Goal: Check status: Check status

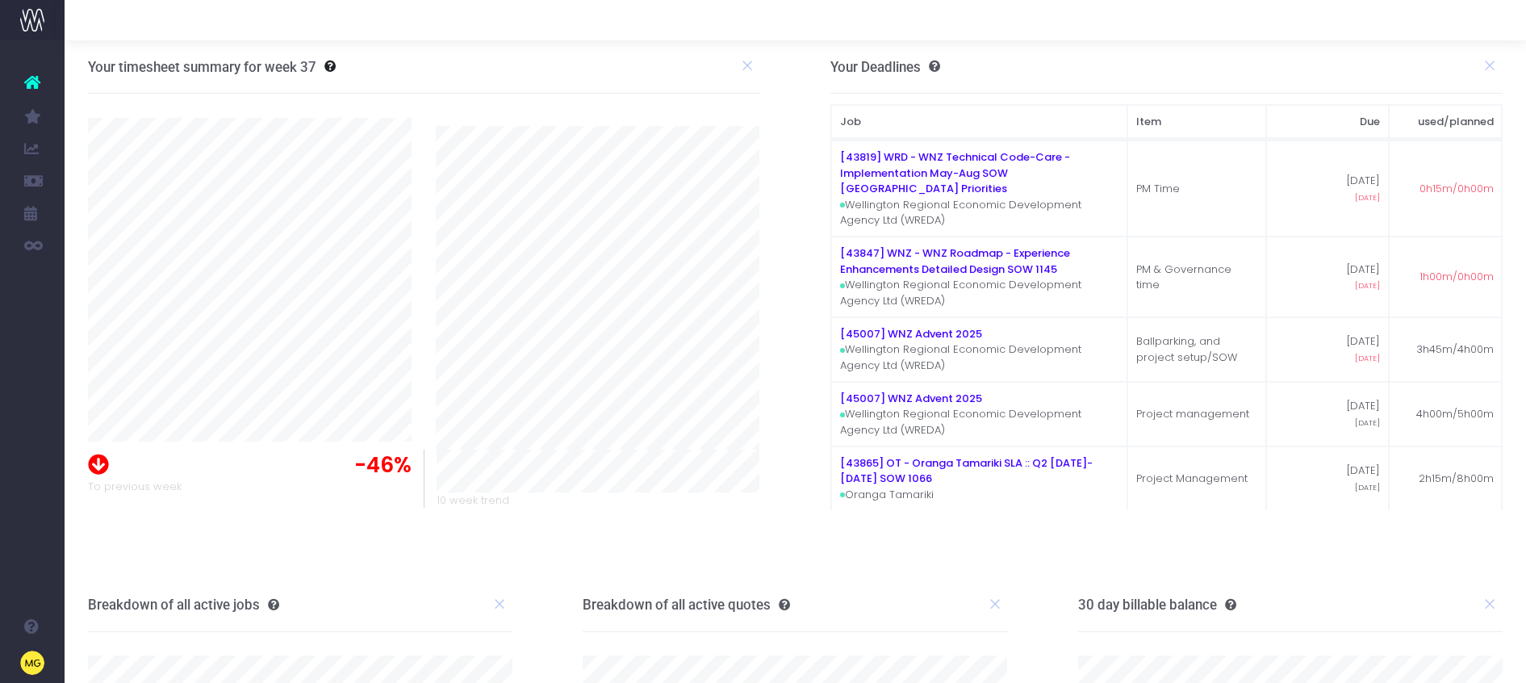
scroll to position [240, 0]
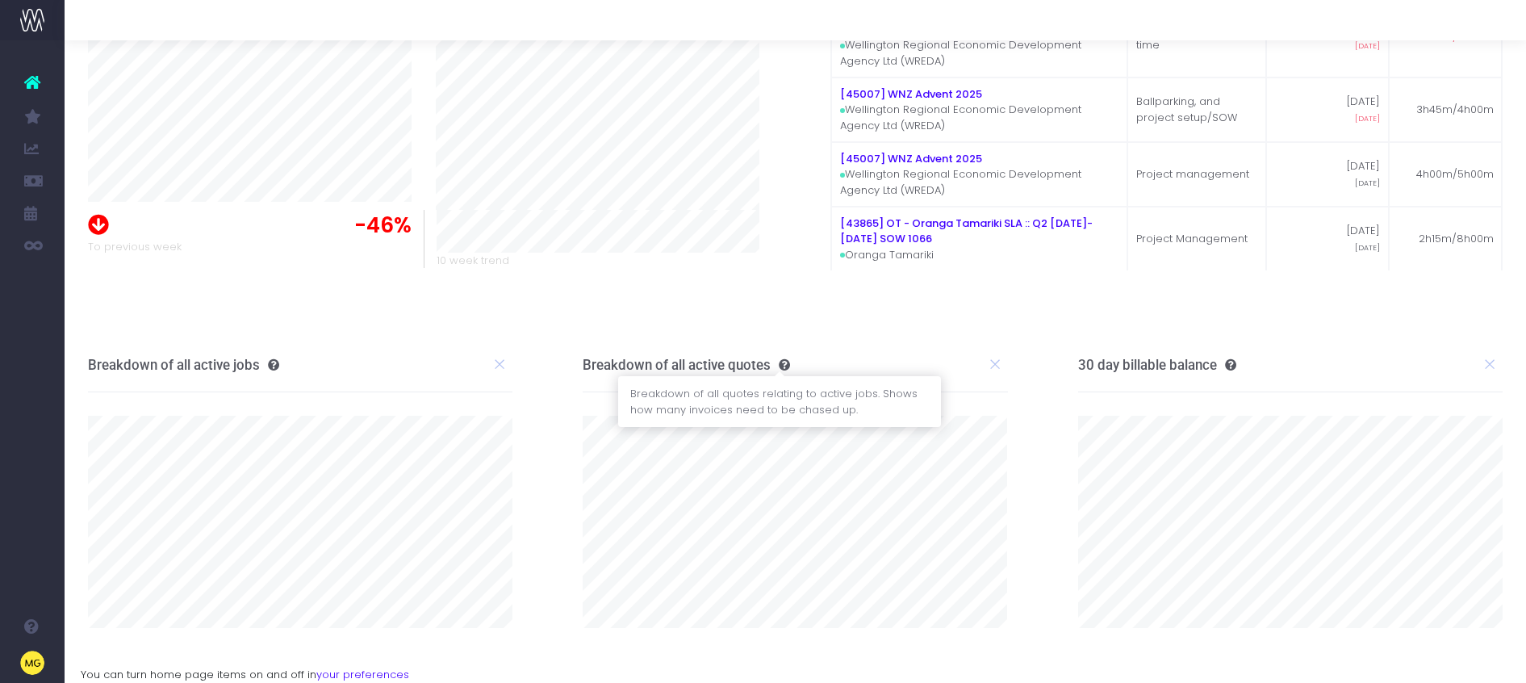
click at [782, 365] on icon at bounding box center [780, 364] width 19 height 11
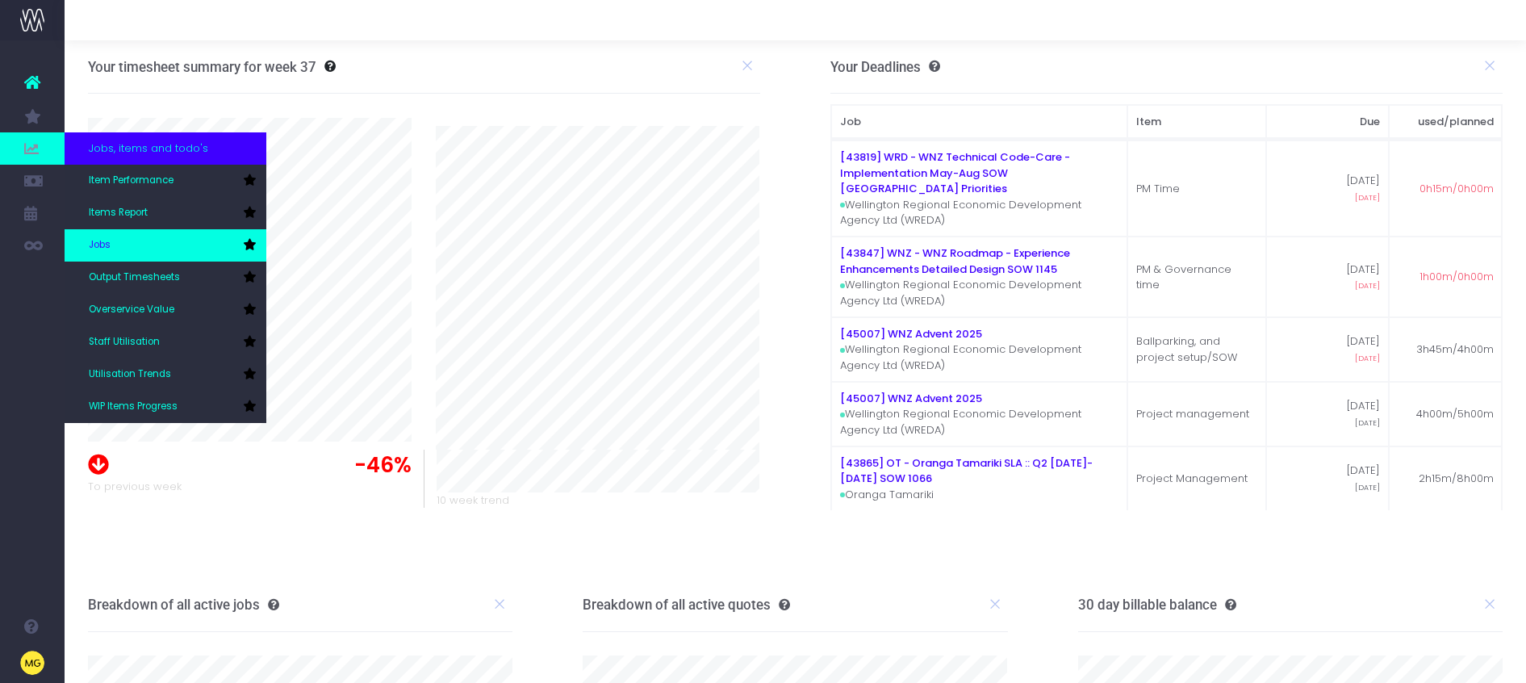
click at [173, 237] on link "Jobs" at bounding box center [166, 245] width 202 height 32
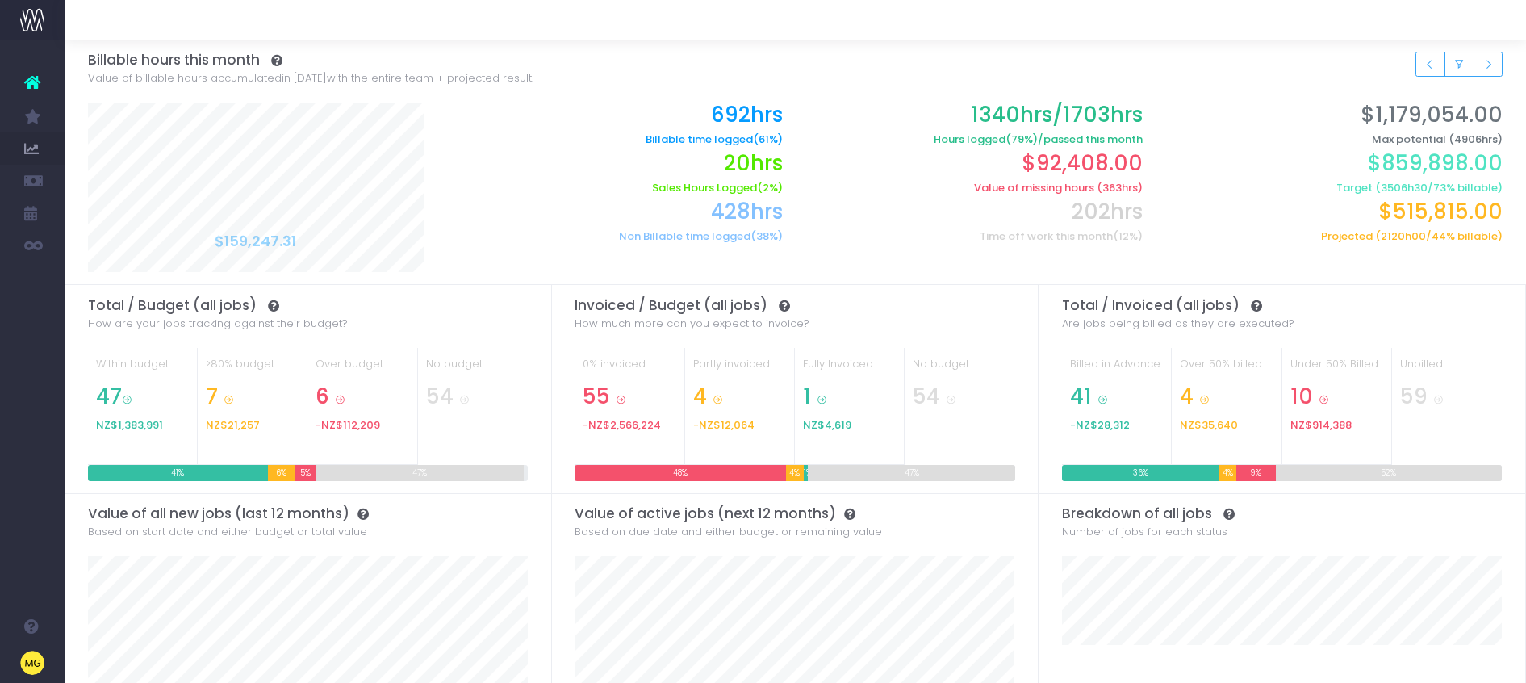
click at [305, 477] on div "5%" at bounding box center [305, 473] width 22 height 16
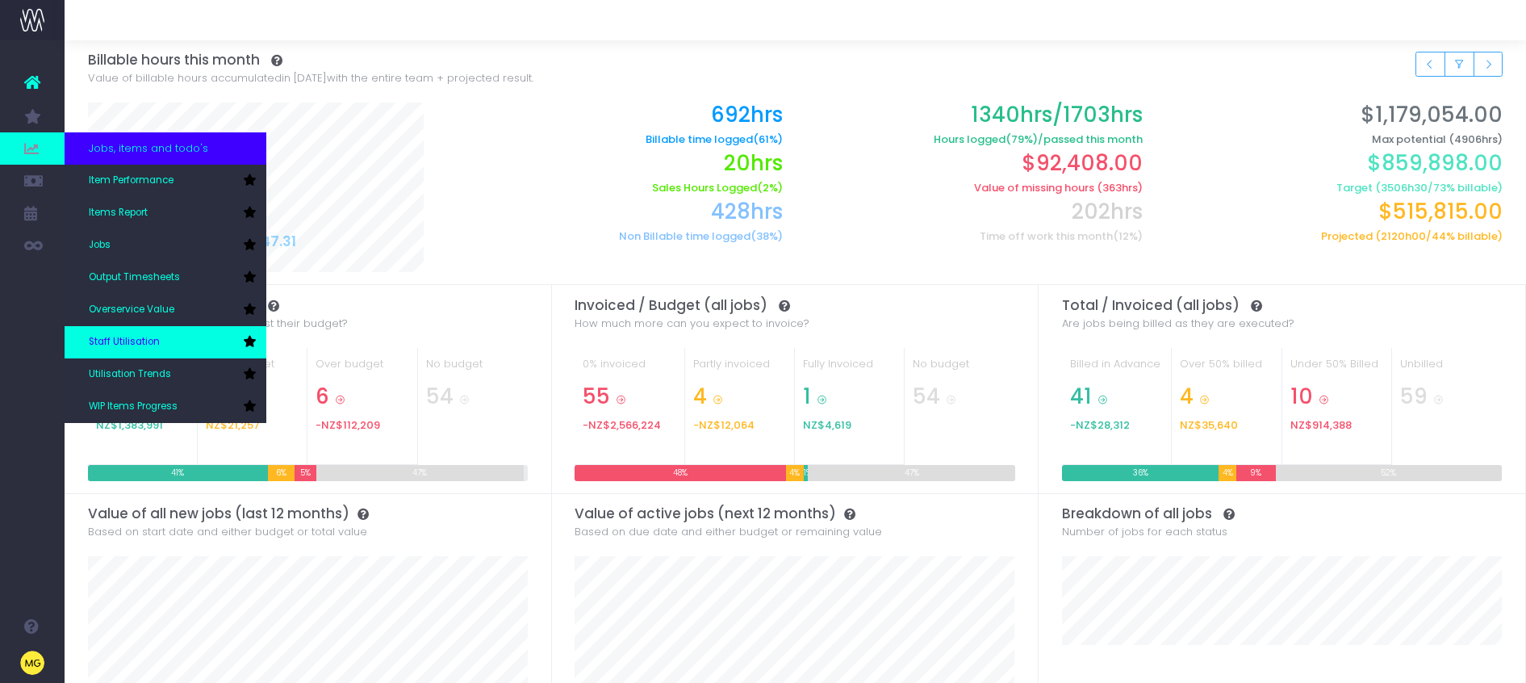
click at [152, 338] on span "Staff Utilisation" at bounding box center [124, 342] width 71 height 15
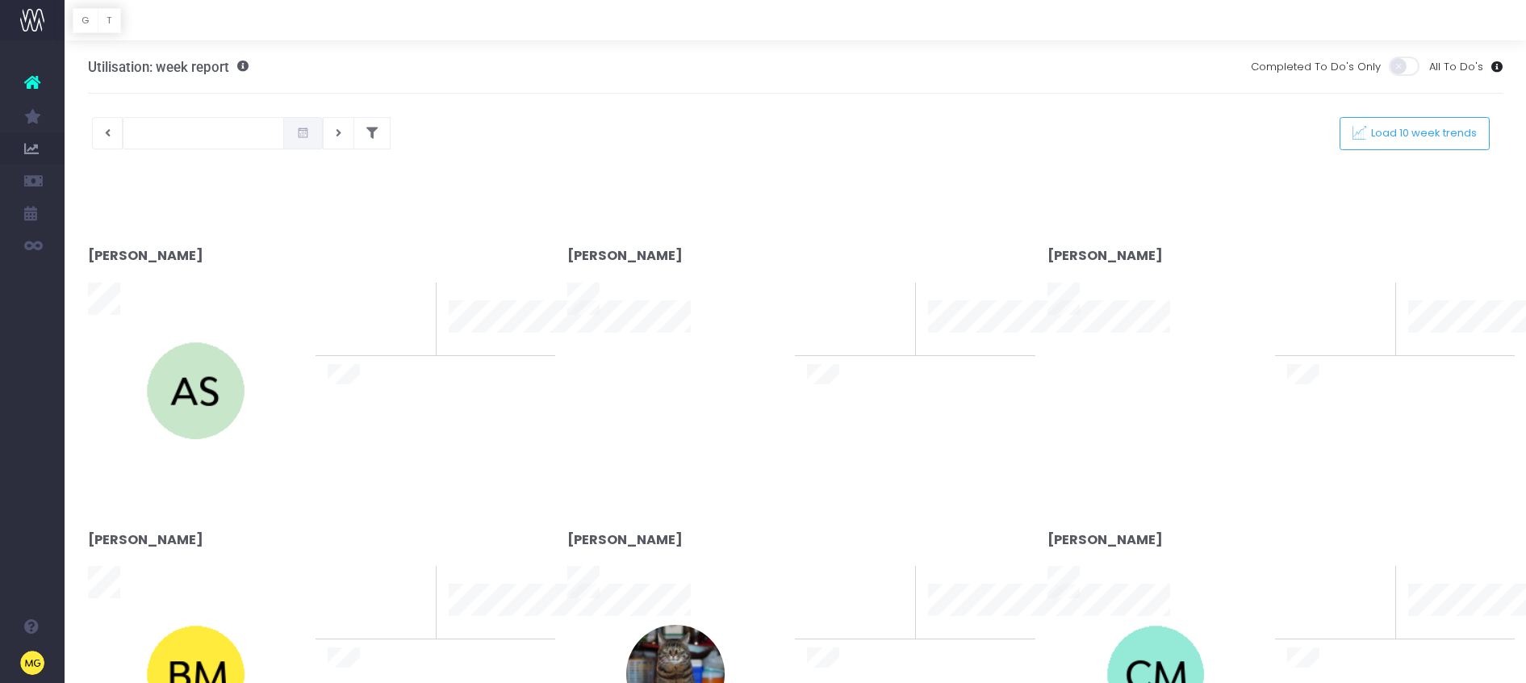
type input "10-09-2025"
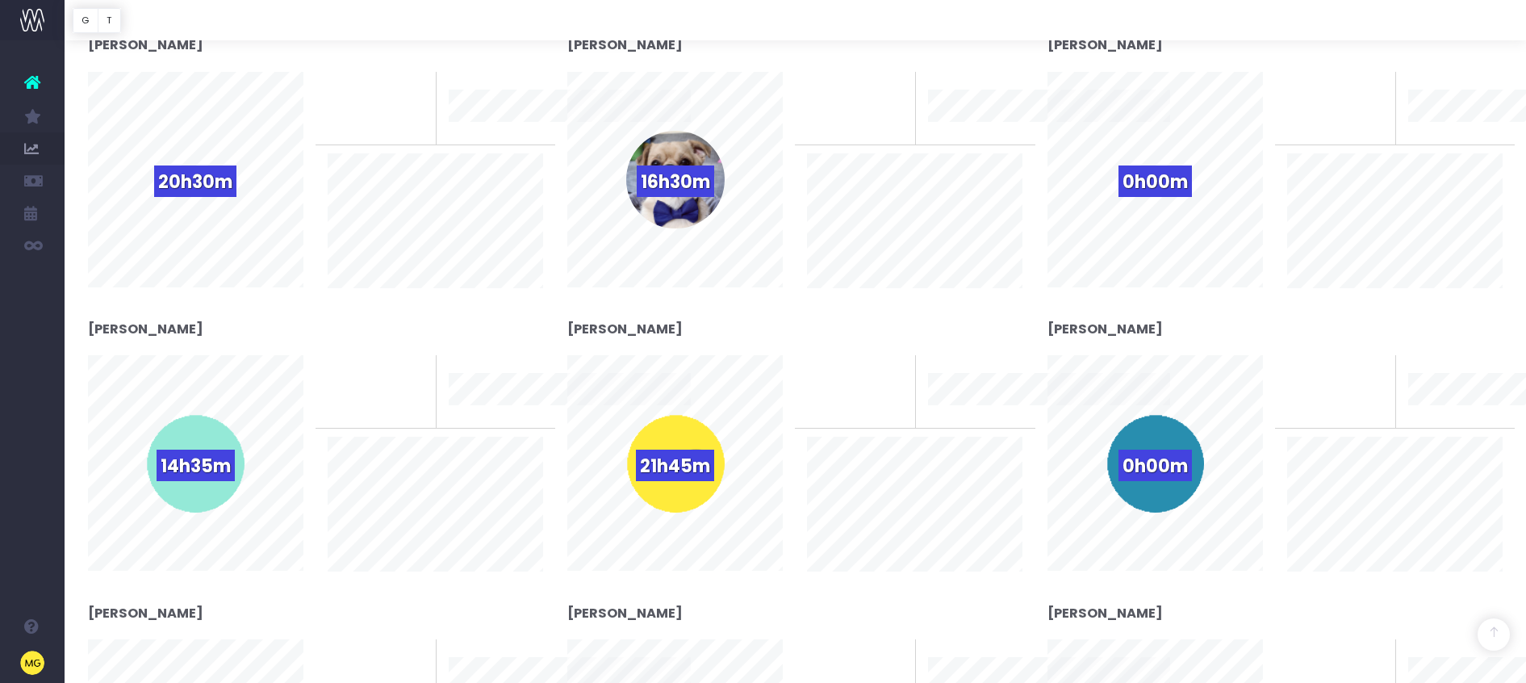
scroll to position [2342, 0]
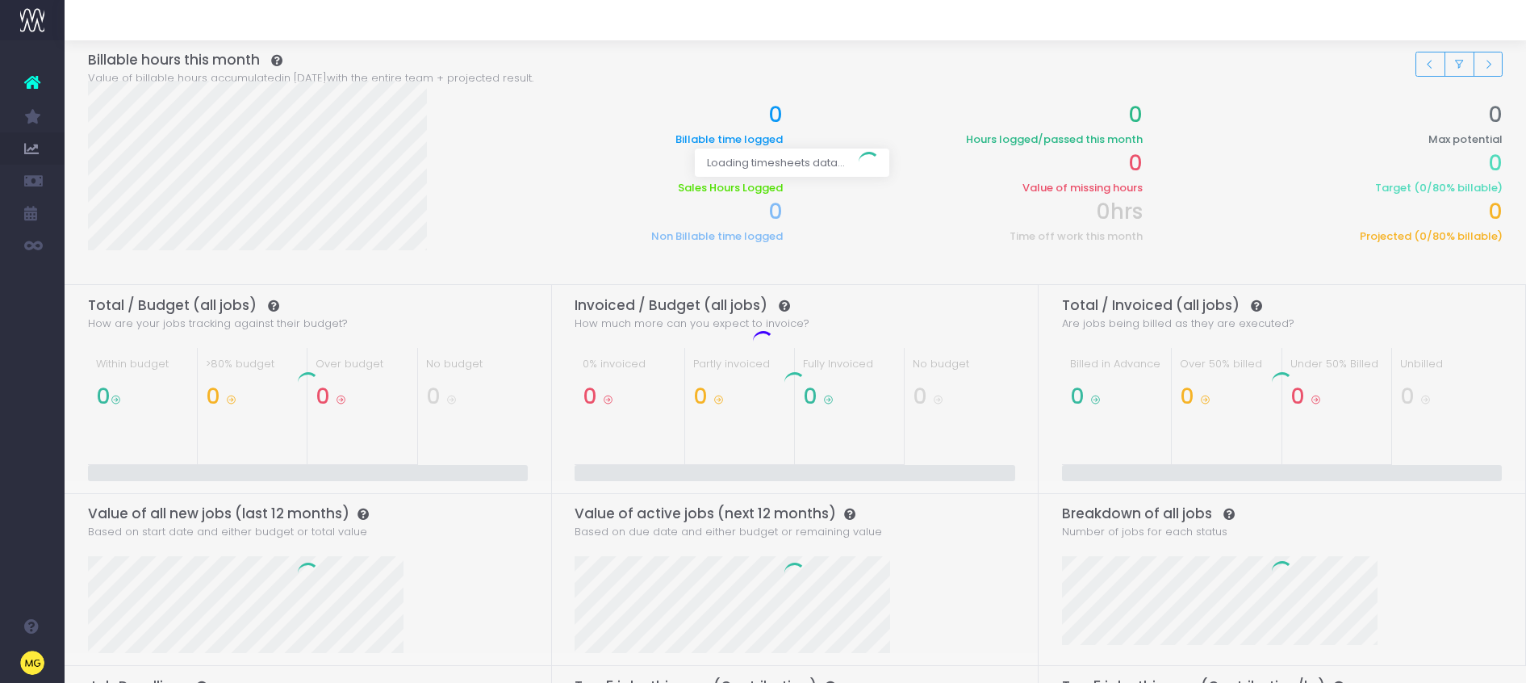
click at [36, 82] on icon at bounding box center [32, 82] width 16 height 21
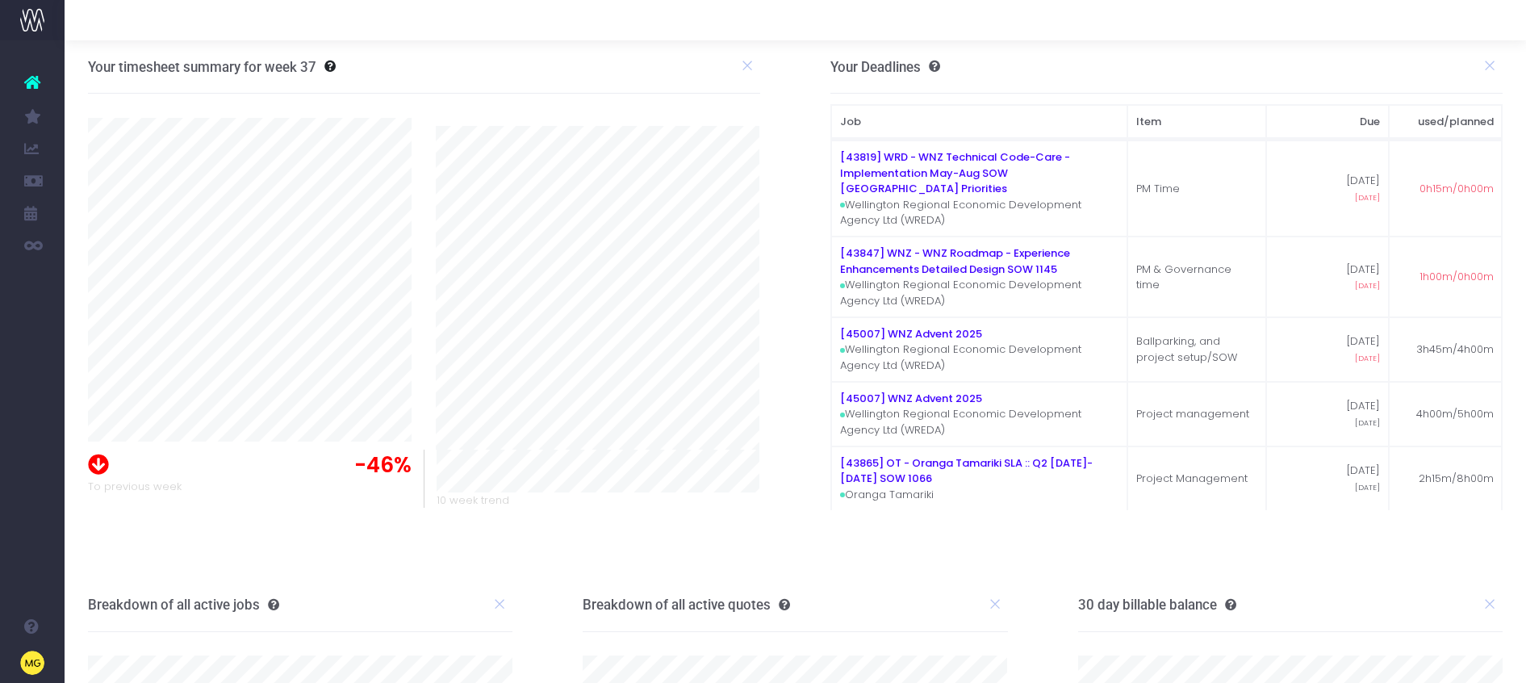
drag, startPoint x: 389, startPoint y: 470, endPoint x: 343, endPoint y: 472, distance: 46.0
click at [385, 470] on span "-46%" at bounding box center [382, 464] width 57 height 31
click at [100, 469] on icon at bounding box center [98, 461] width 21 height 25
click at [741, 69] on icon at bounding box center [747, 65] width 15 height 15
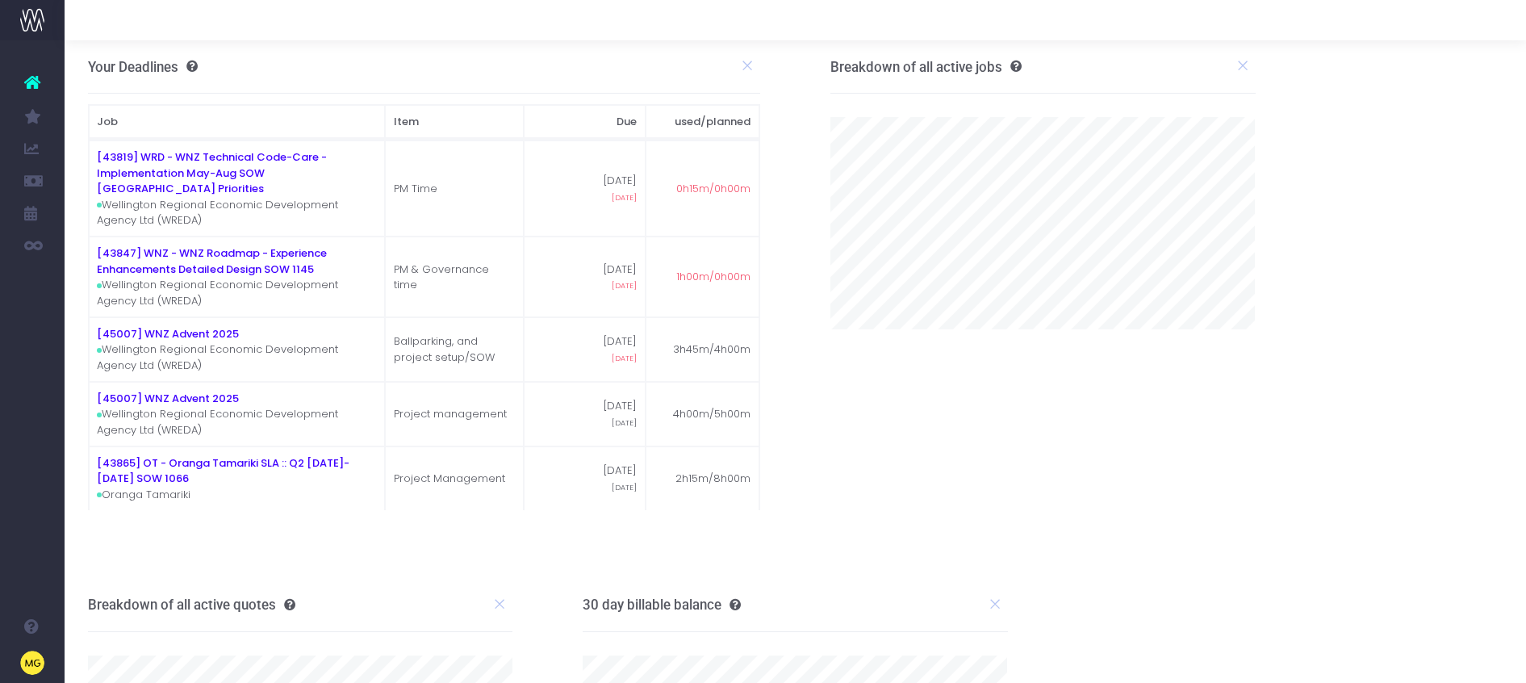
scroll to position [240, 0]
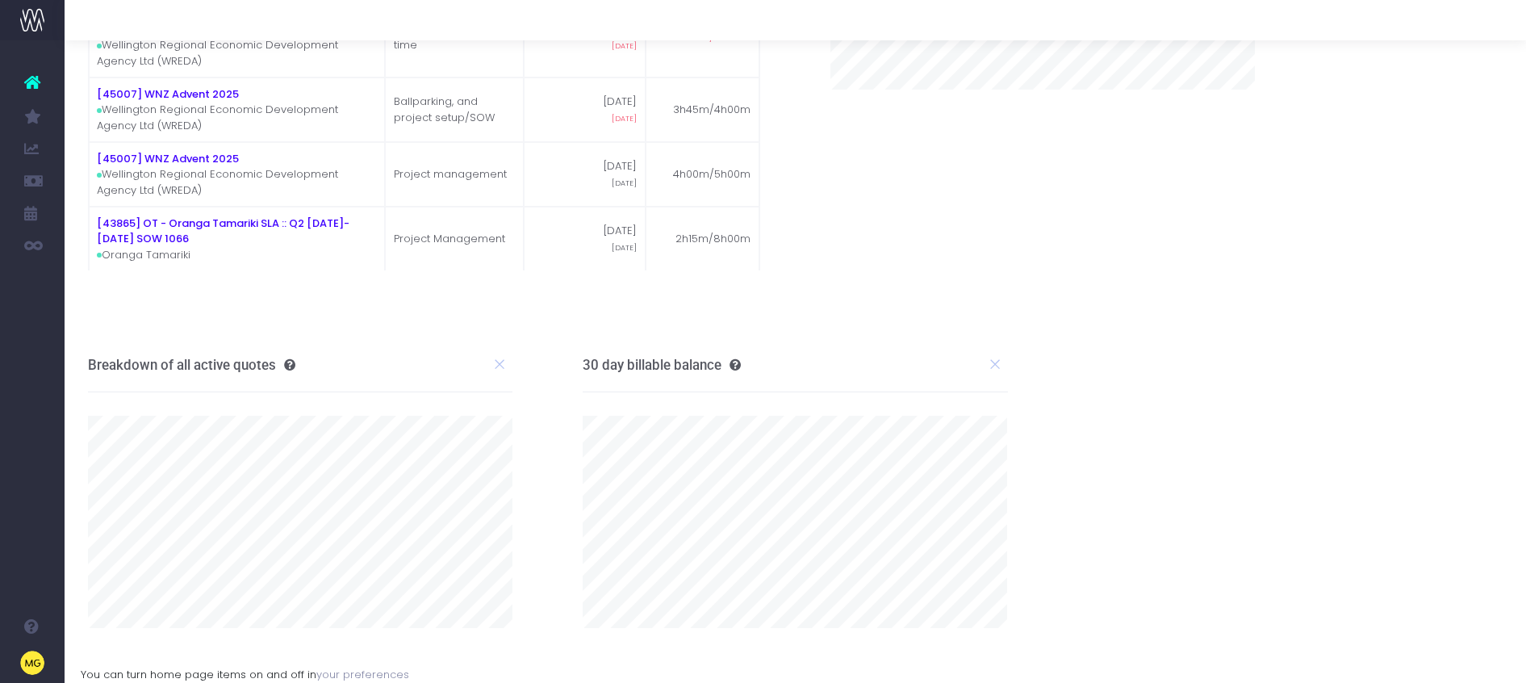
click at [376, 671] on link "your preferences" at bounding box center [362, 673] width 93 height 15
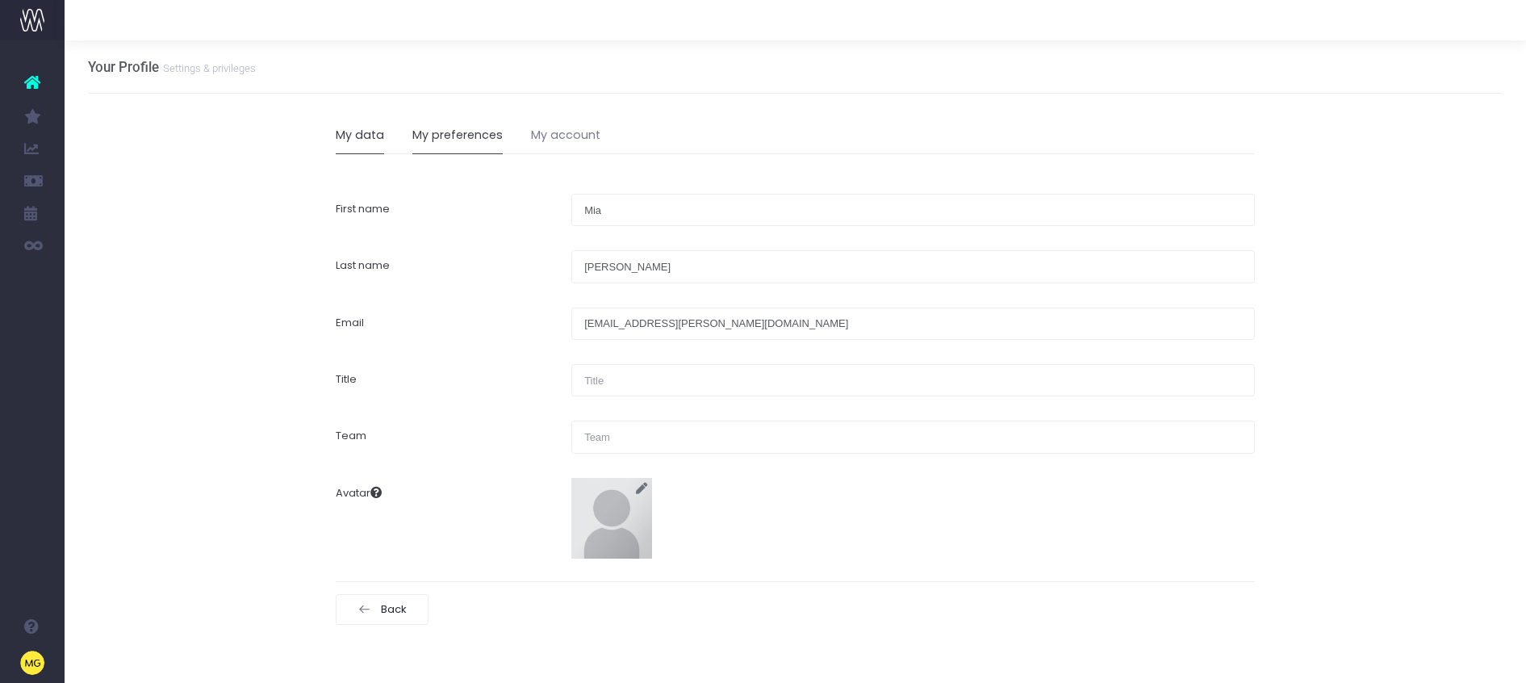
click at [488, 145] on link "My preferences" at bounding box center [457, 135] width 90 height 37
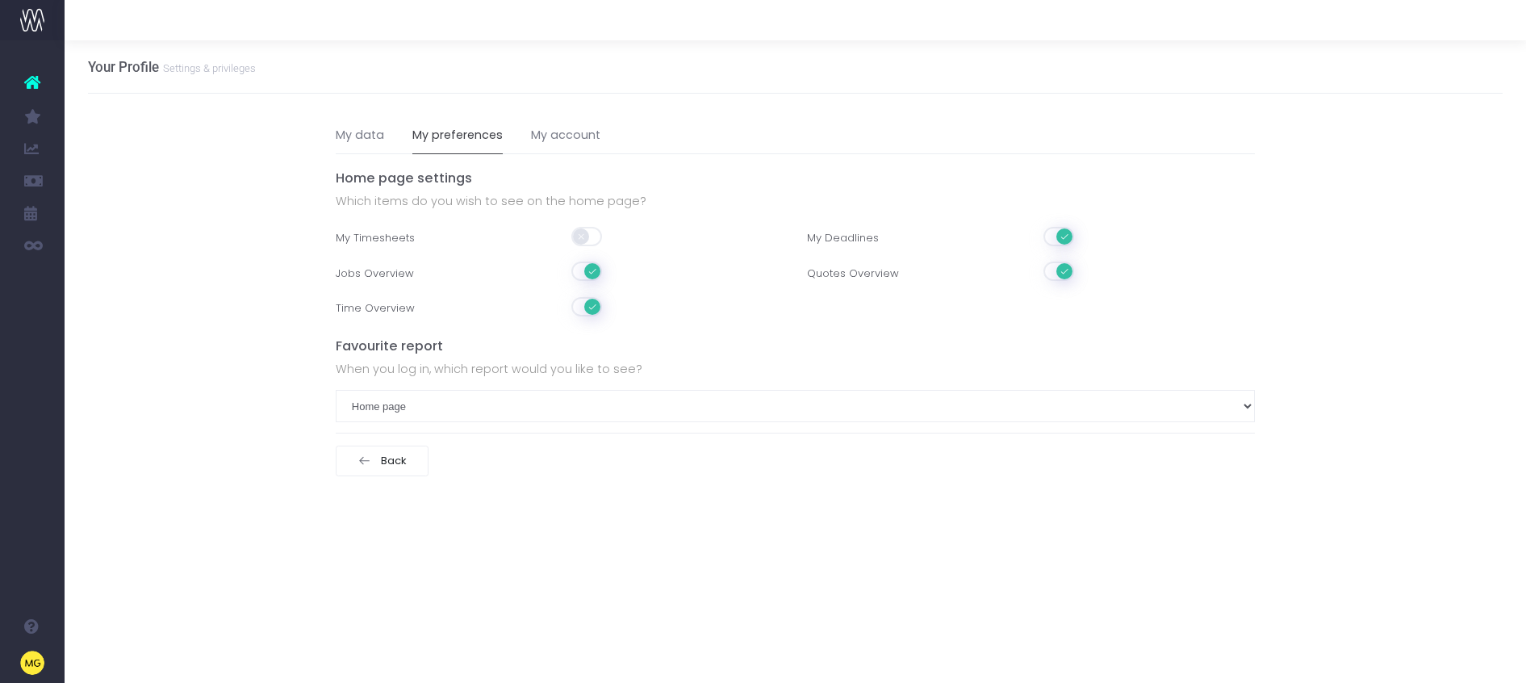
click at [586, 232] on span at bounding box center [587, 236] width 32 height 19
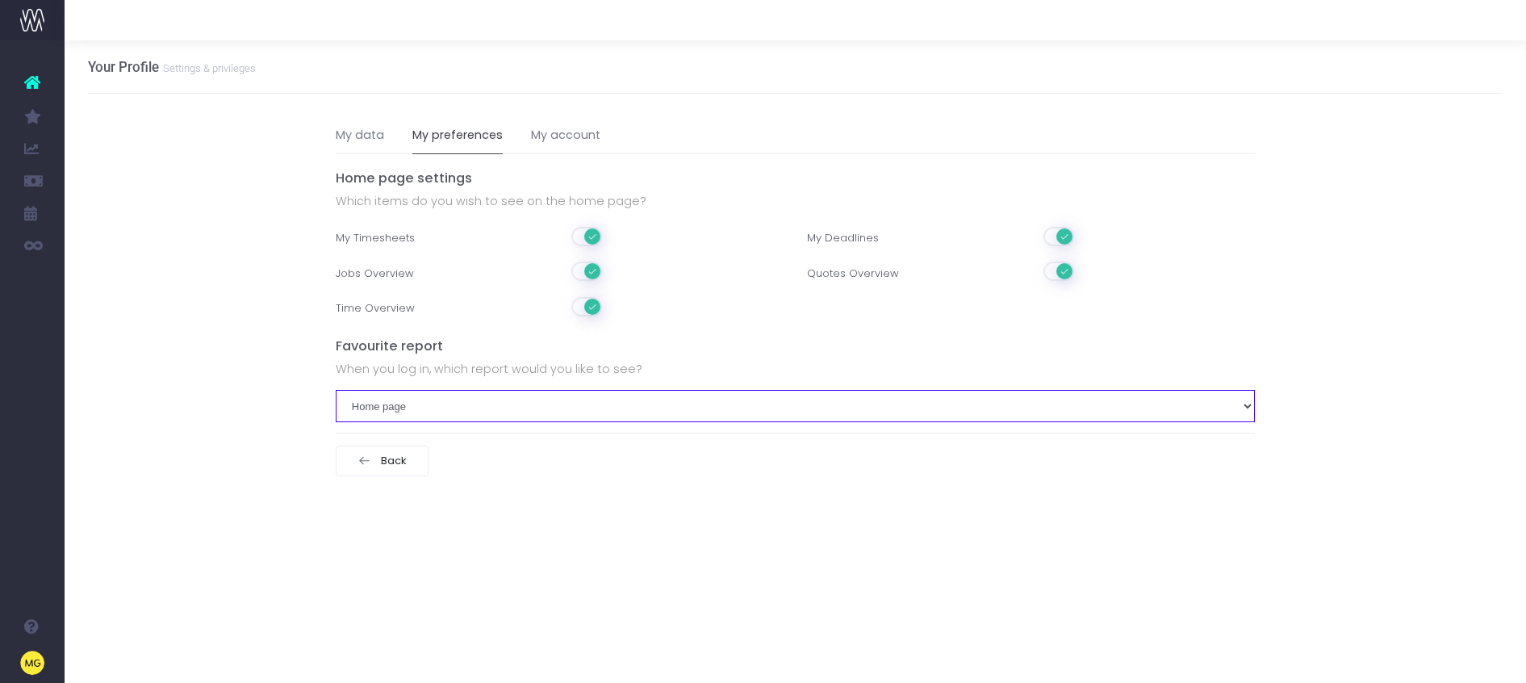
click at [1238, 408] on select "Home page Streamtime Wizard (update staff list) Automation – Email Job Profit R…" at bounding box center [795, 406] width 919 height 32
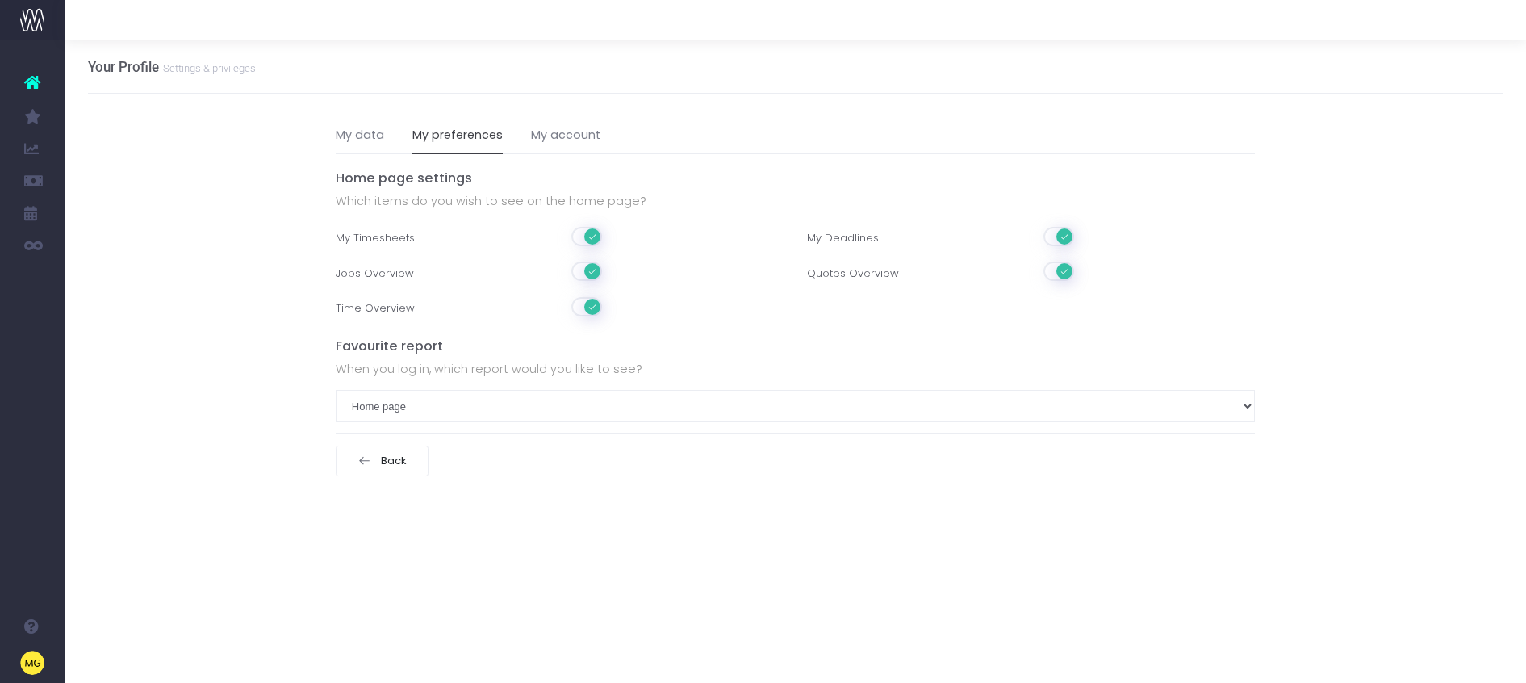
click at [487, 504] on div "My data My preferences My account First name Mia Last name Gorczynski Email mia…" at bounding box center [795, 302] width 919 height 417
click at [549, 123] on link "My account" at bounding box center [565, 135] width 69 height 37
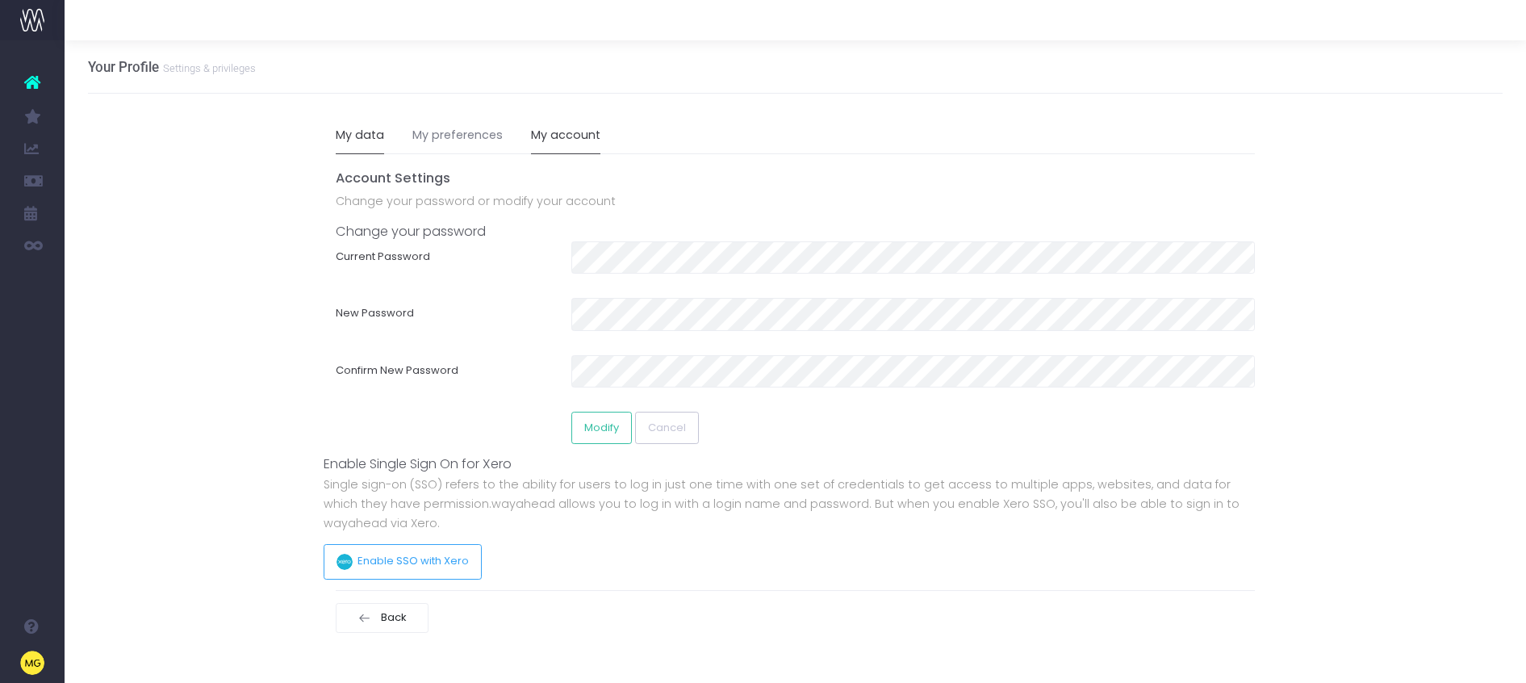
click at [361, 132] on link "My data" at bounding box center [360, 135] width 48 height 37
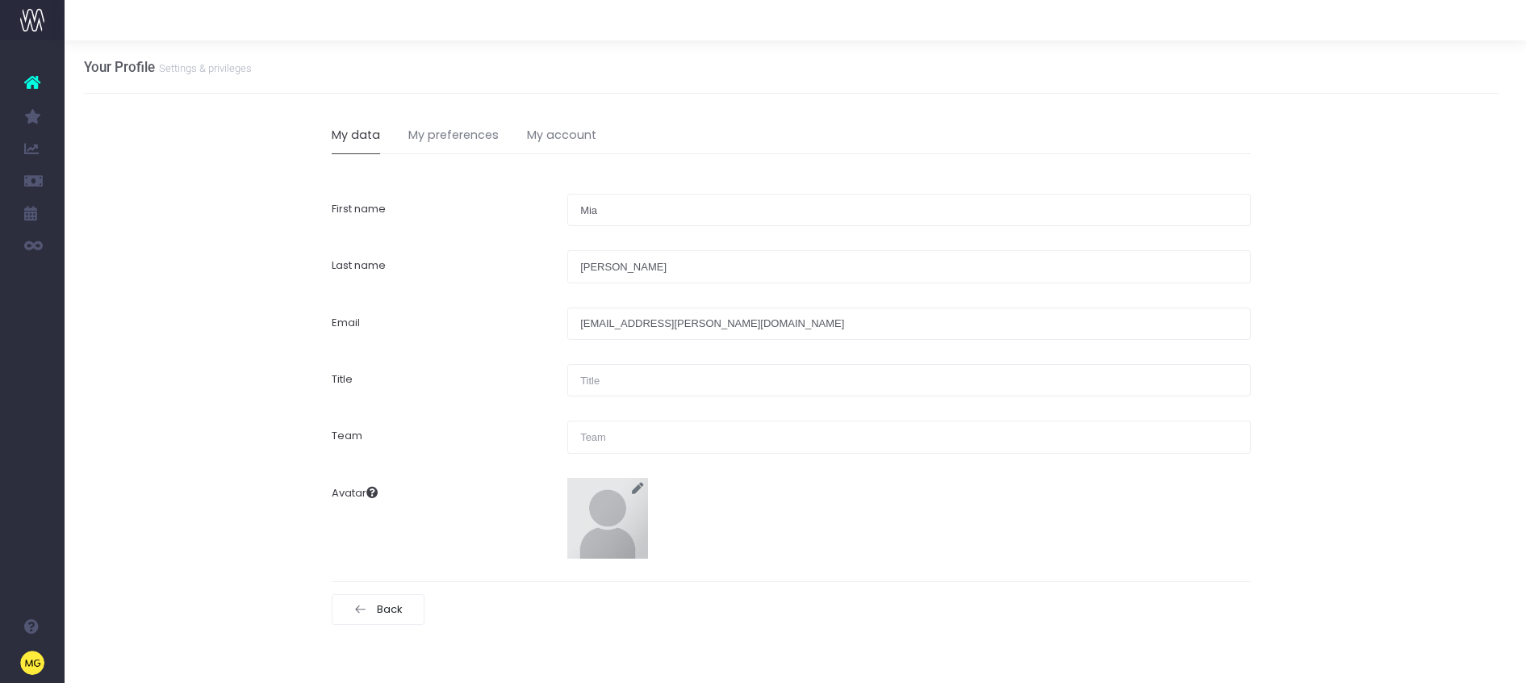
scroll to position [0, 12]
click at [27, 85] on icon at bounding box center [32, 82] width 16 height 21
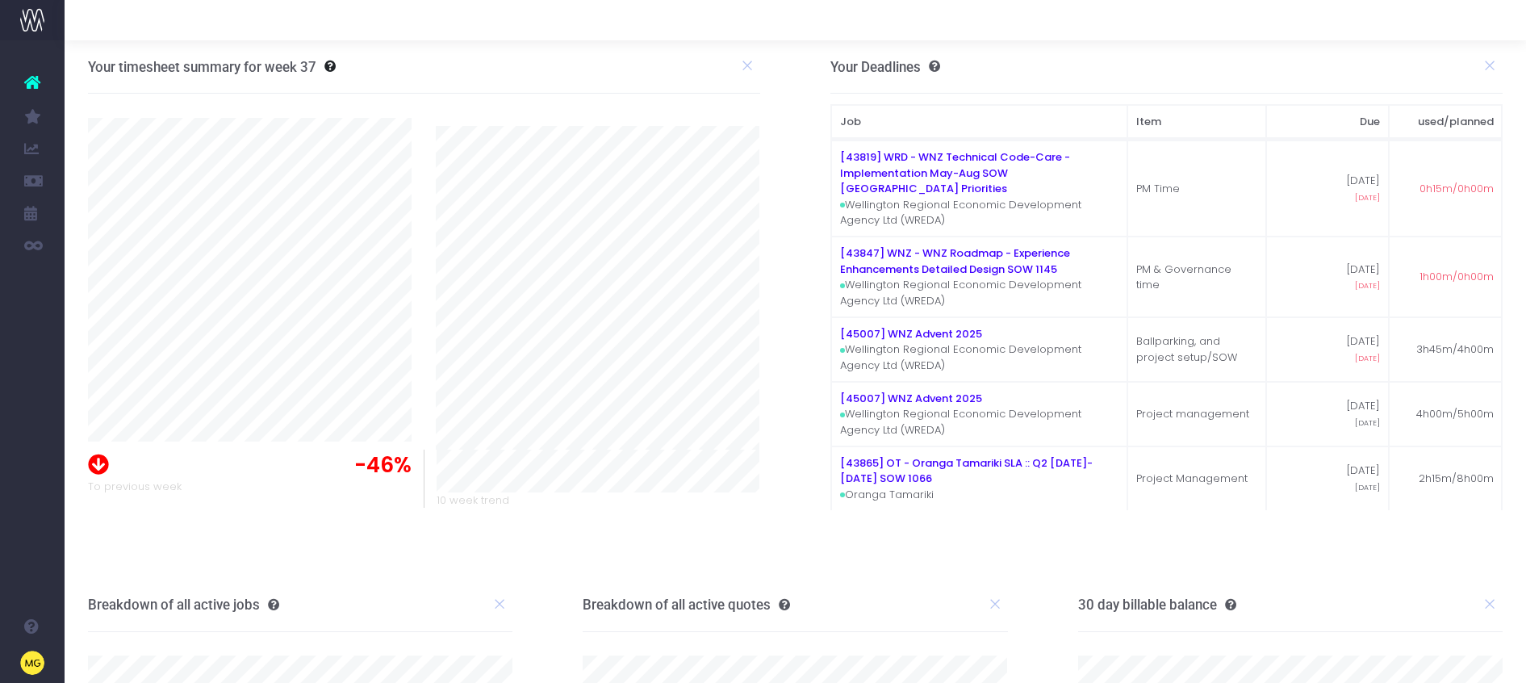
click at [282, 67] on h3 "Your timesheet summary for week 37" at bounding box center [202, 67] width 228 height 16
drag, startPoint x: 111, startPoint y: 58, endPoint x: 327, endPoint y: 77, distance: 216.2
click at [111, 59] on h3 "Your timesheet summary for week 37" at bounding box center [202, 67] width 228 height 16
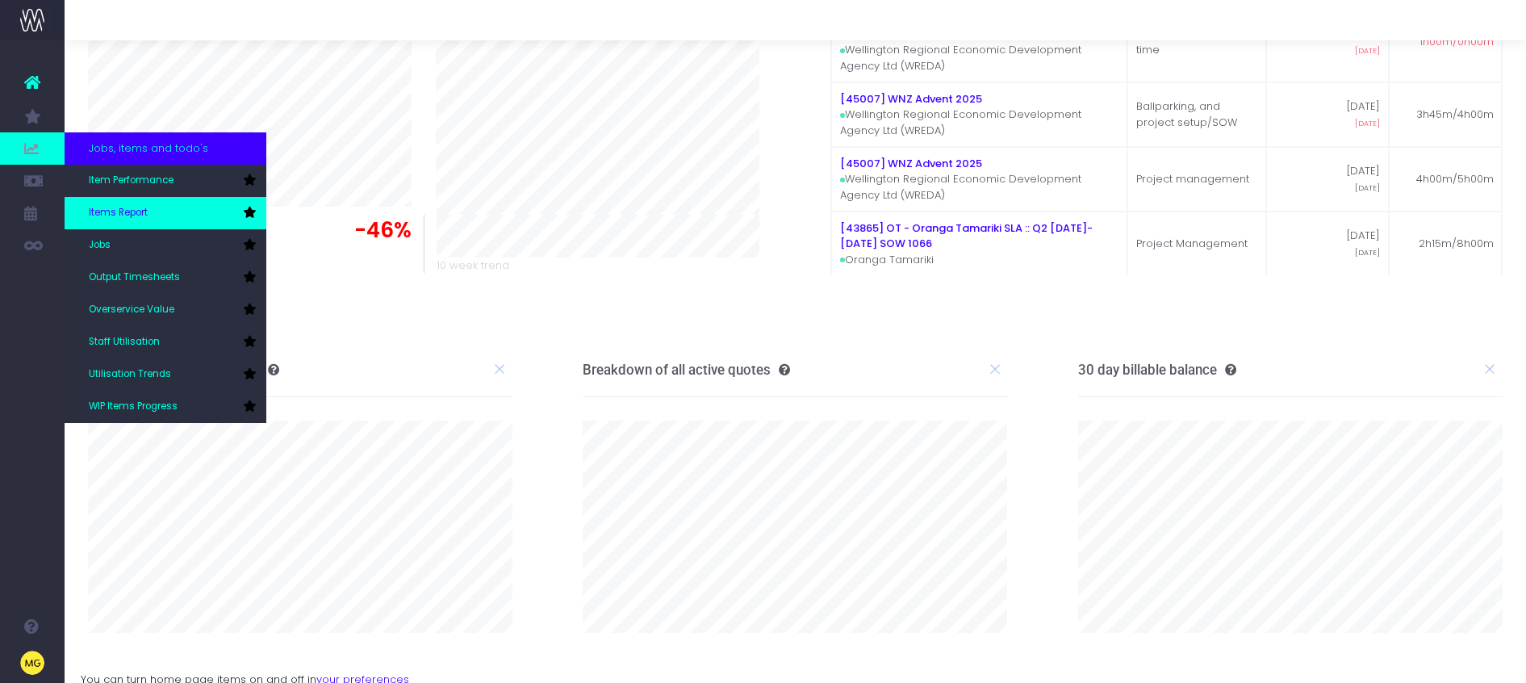
scroll to position [240, 0]
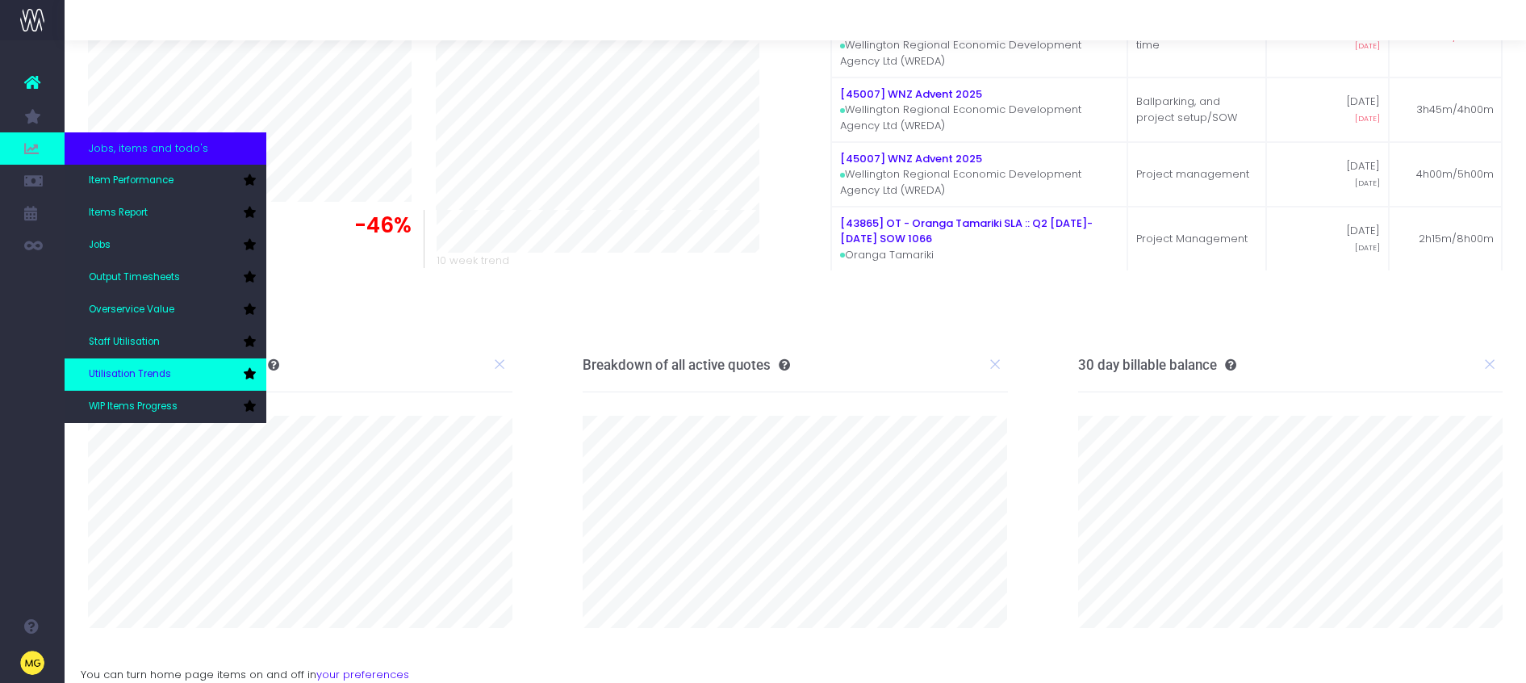
click at [122, 376] on span "Utilisation Trends" at bounding box center [130, 374] width 82 height 15
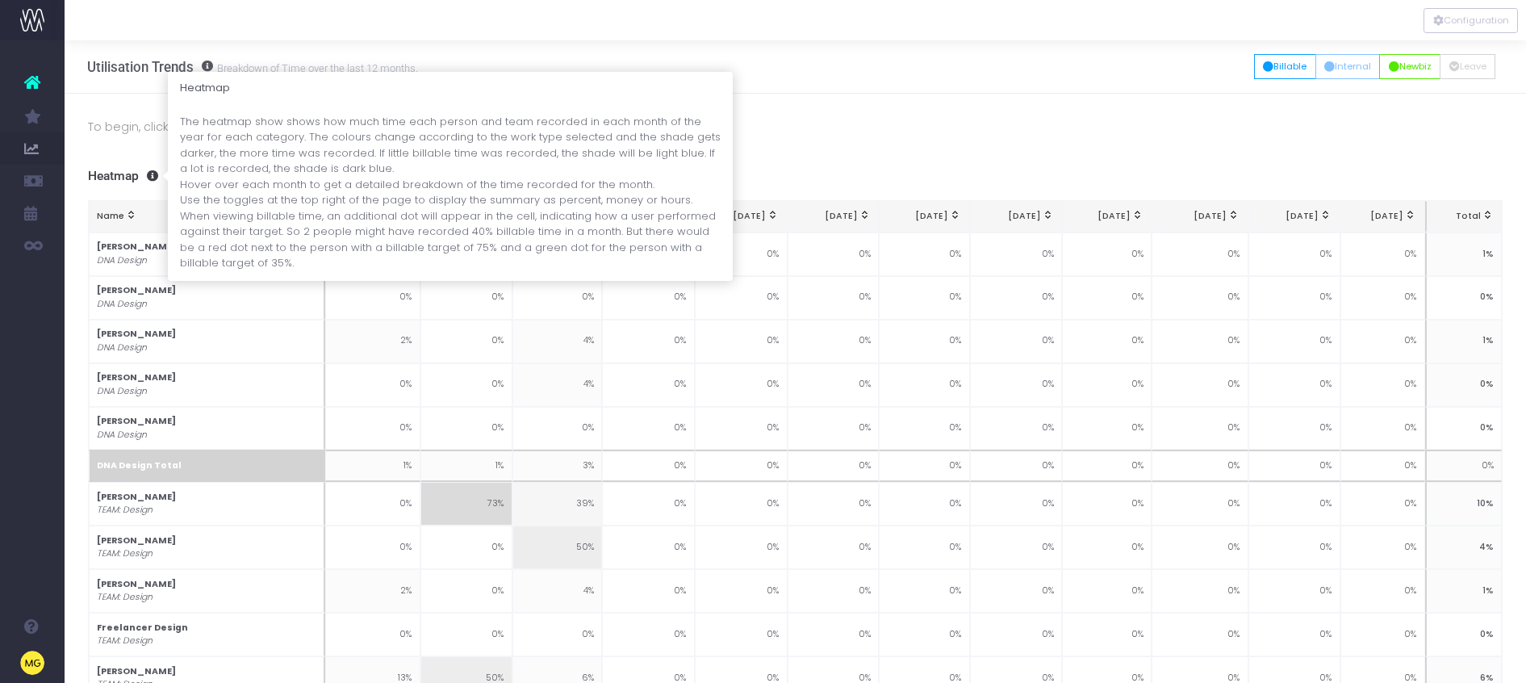
click at [151, 173] on span at bounding box center [148, 175] width 19 height 11
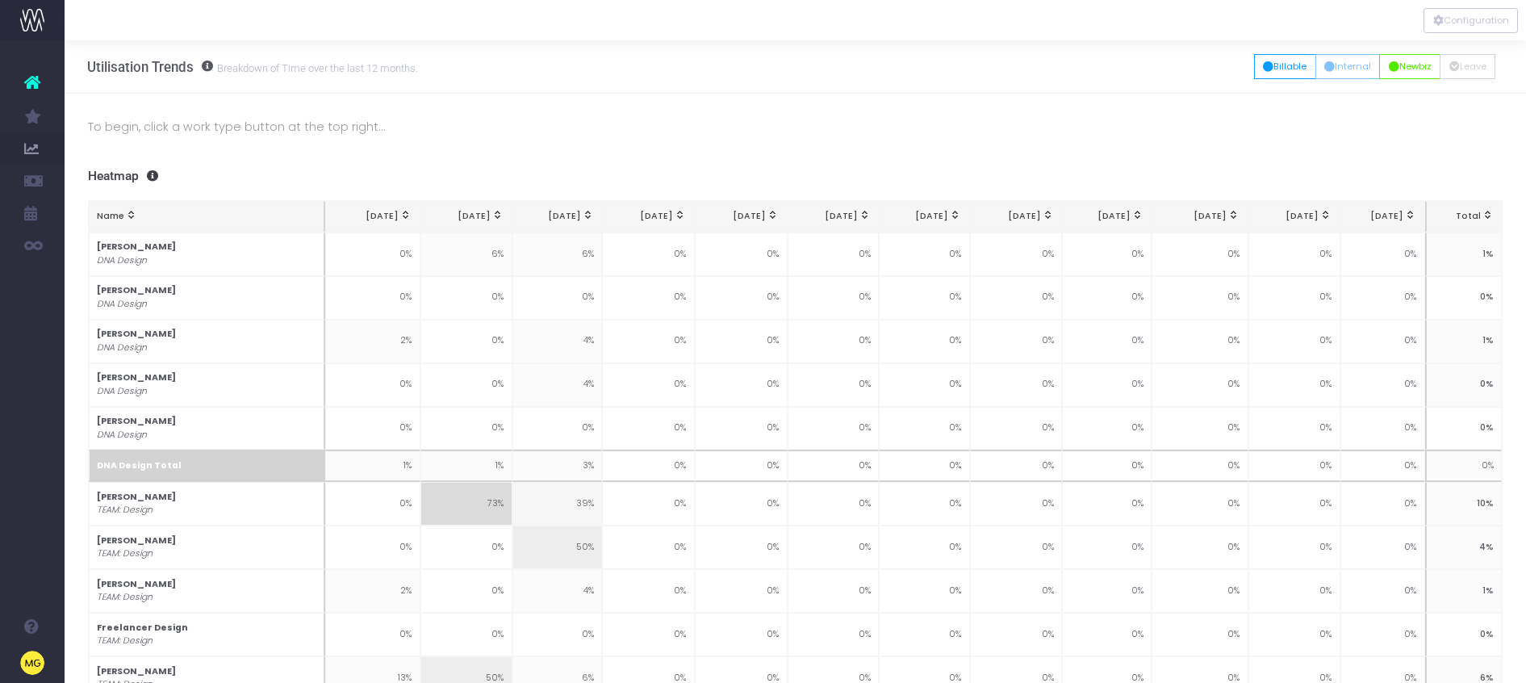
click at [31, 73] on icon at bounding box center [32, 82] width 16 height 21
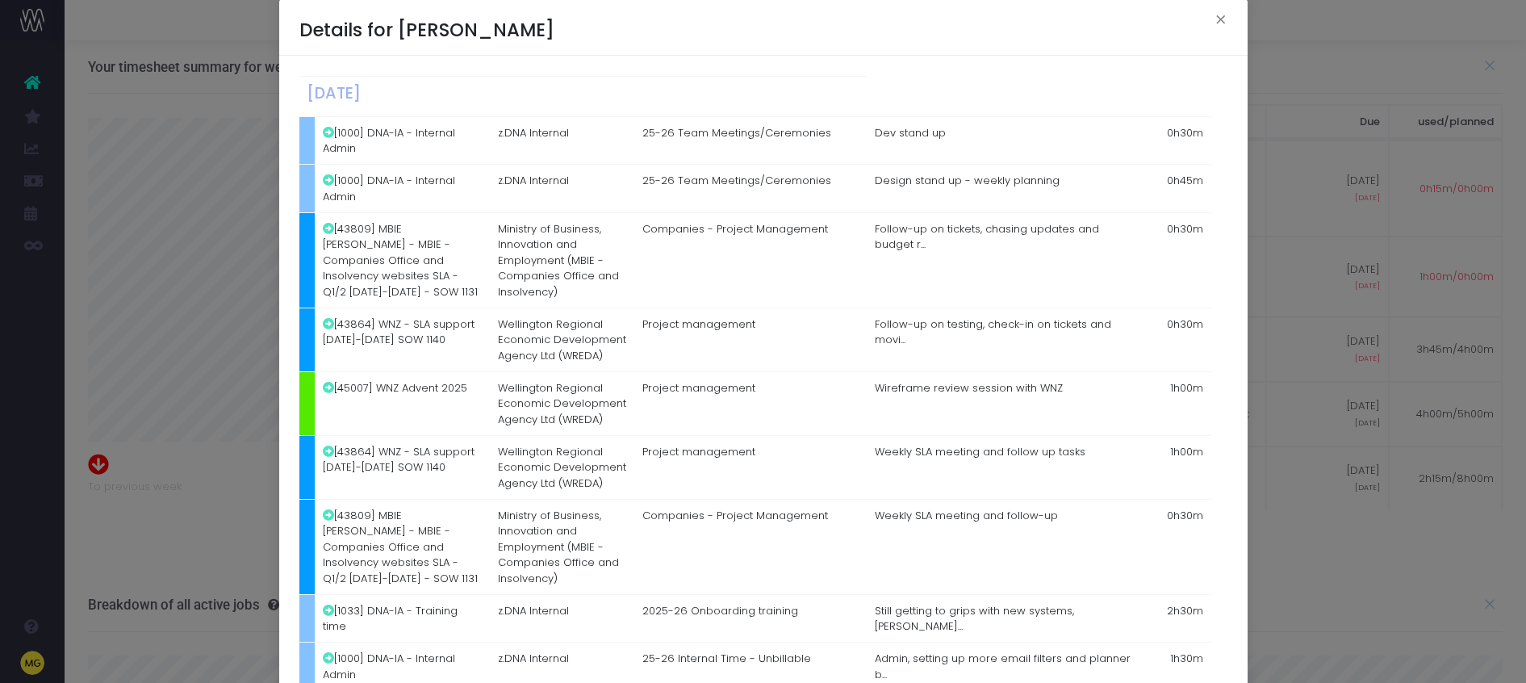
scroll to position [20, 0]
click at [1195, 386] on td "1h00m" at bounding box center [1178, 402] width 66 height 64
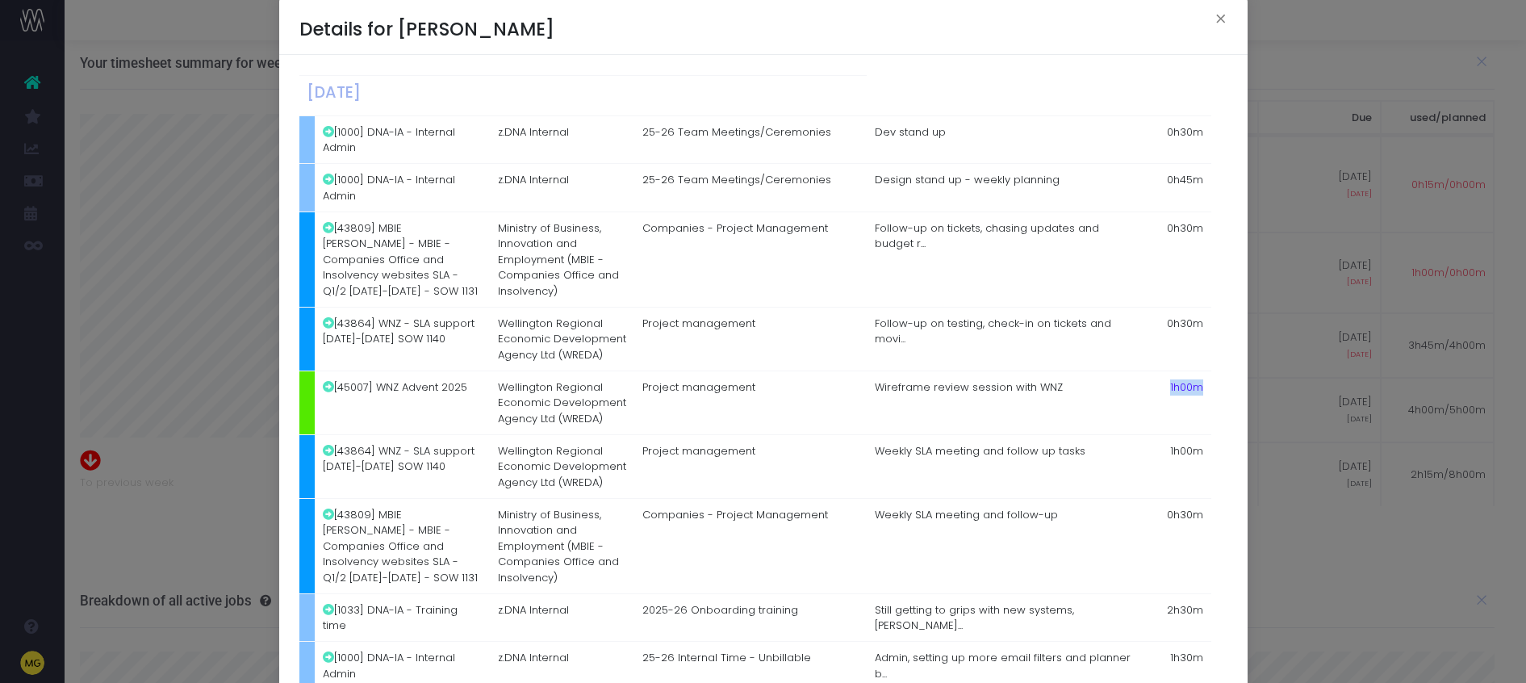
click at [329, 388] on icon at bounding box center [328, 386] width 11 height 11
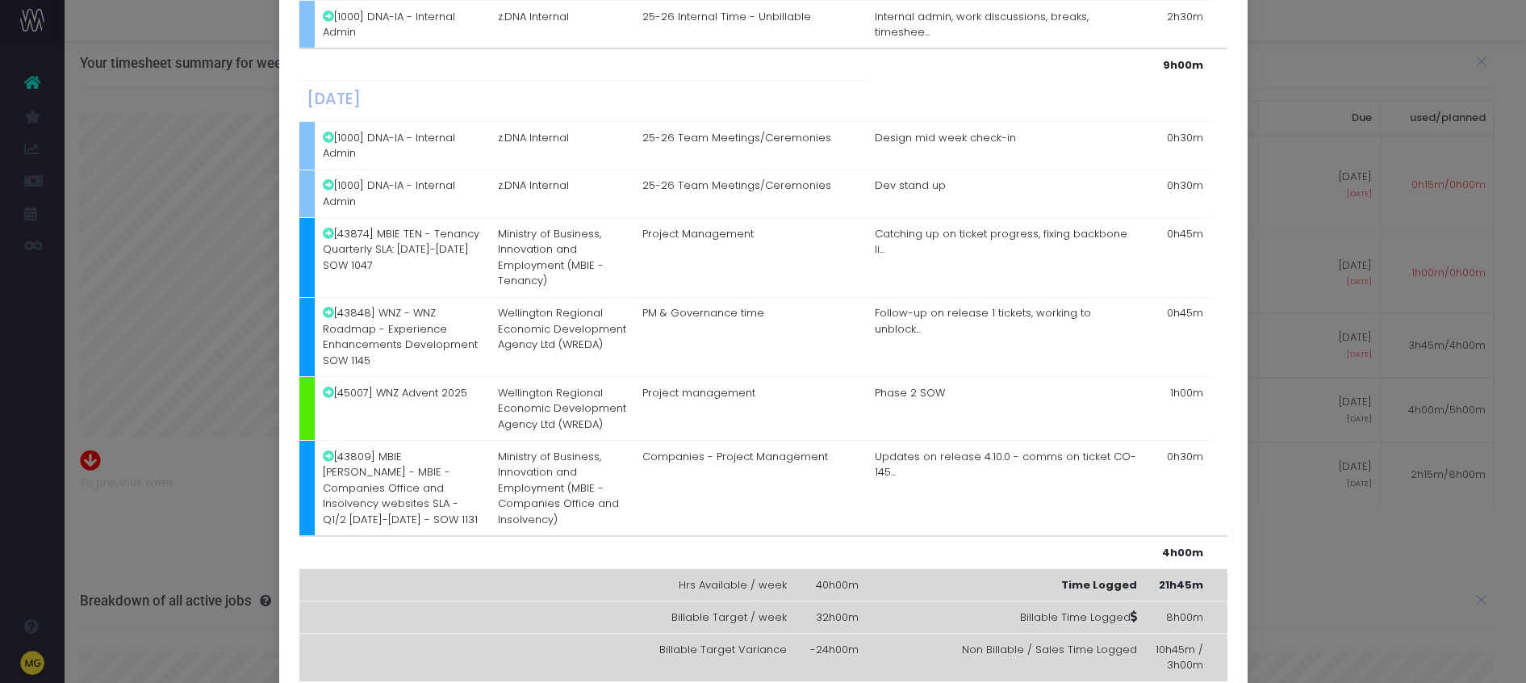
scroll to position [1292, 0]
click at [307, 405] on td at bounding box center [307, 410] width 16 height 64
click at [449, 398] on td "[45007] WNZ Advent 2025" at bounding box center [402, 410] width 175 height 64
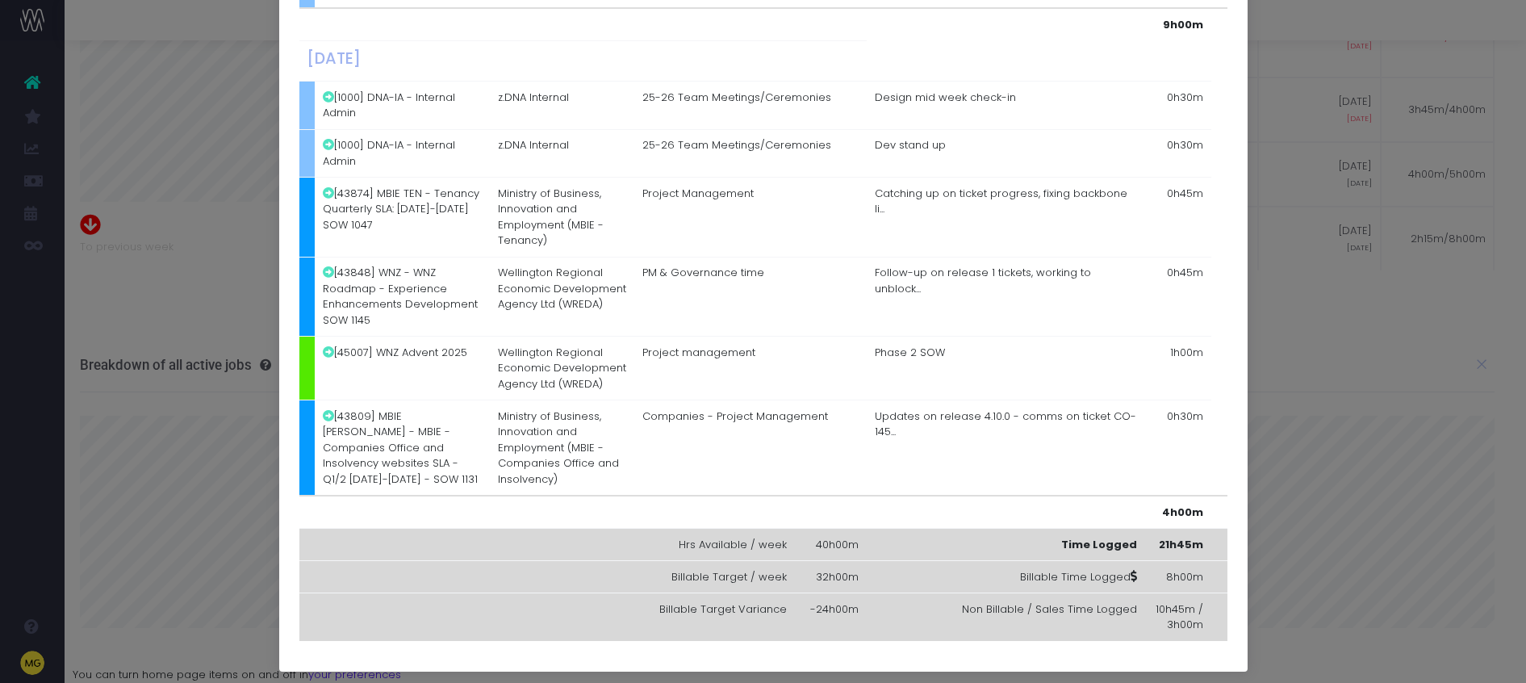
scroll to position [1339, 0]
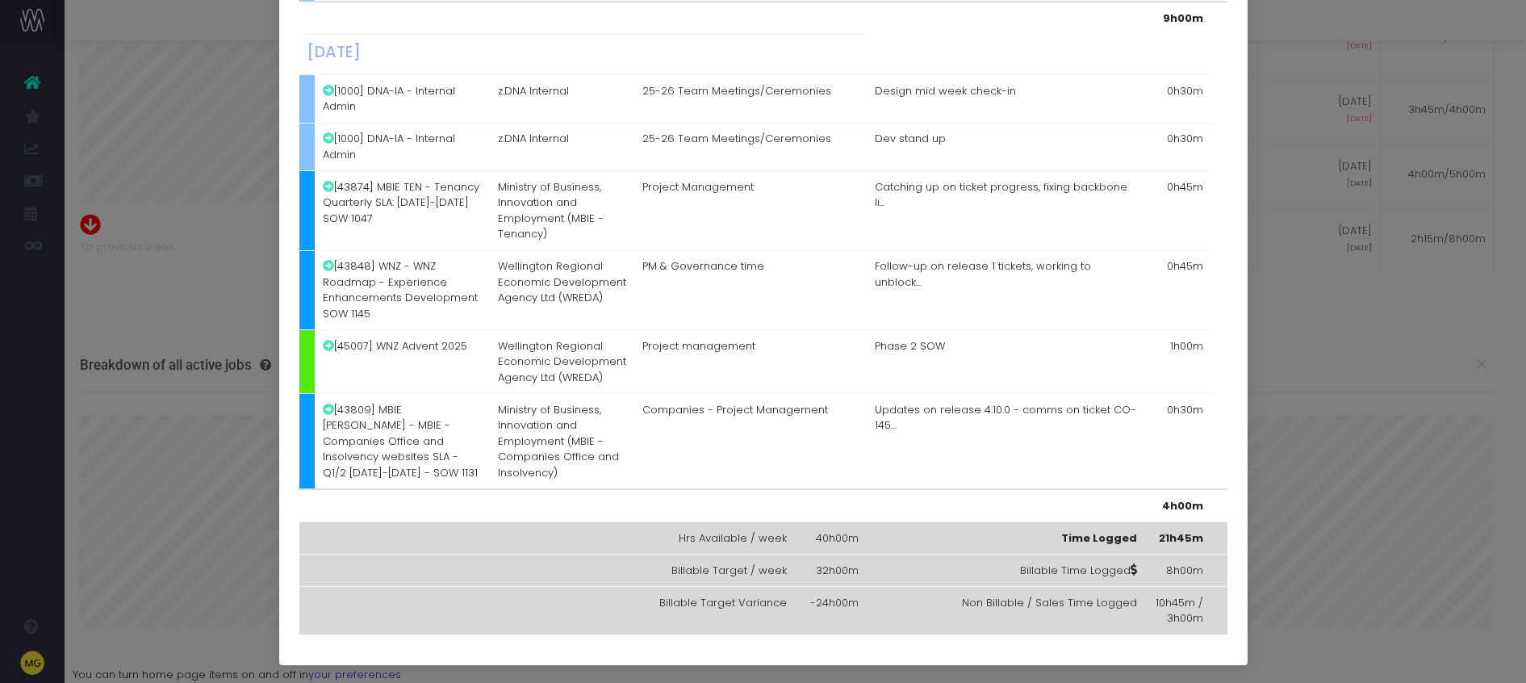
click at [830, 568] on td "32h00m" at bounding box center [831, 570] width 72 height 32
drag, startPoint x: 826, startPoint y: 566, endPoint x: 905, endPoint y: 570, distance: 79.2
click at [827, 566] on td "32h00m" at bounding box center [831, 570] width 72 height 32
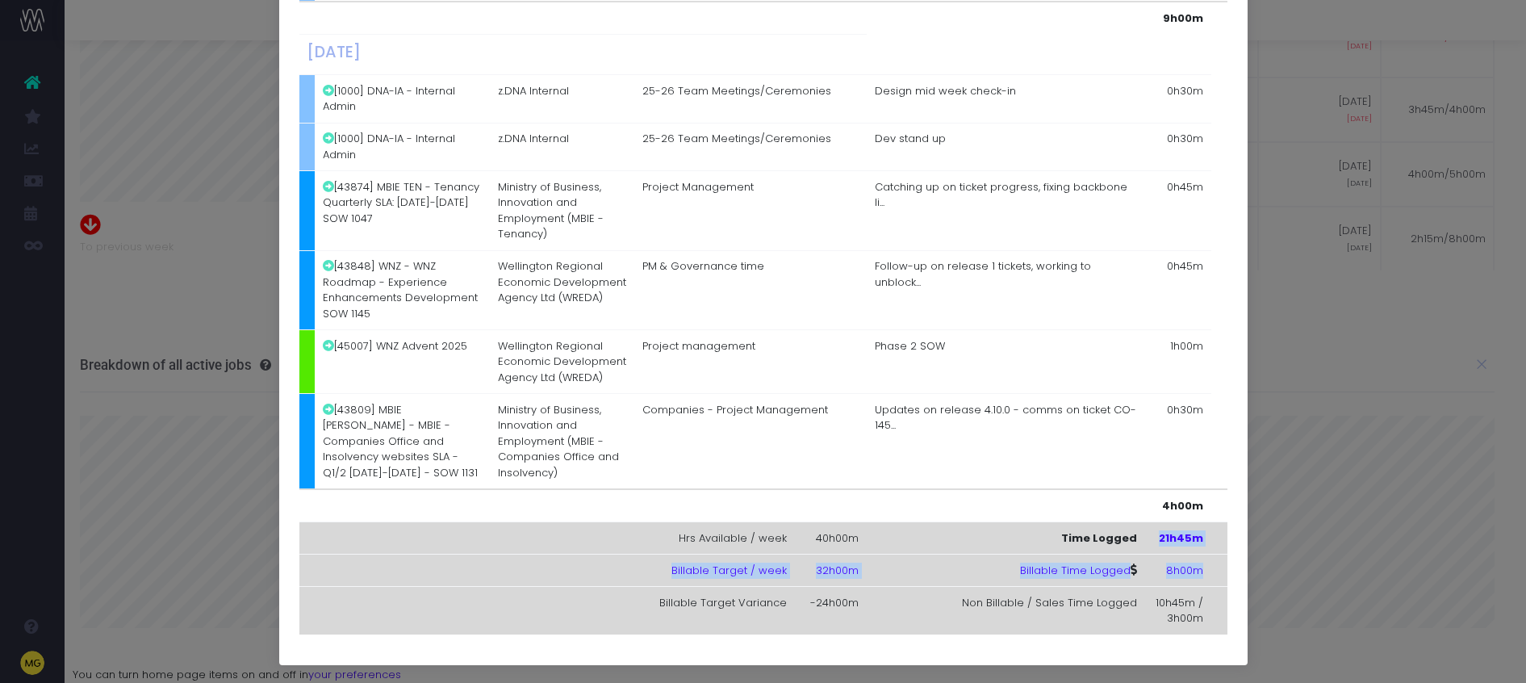
drag, startPoint x: 1155, startPoint y: 534, endPoint x: 1205, endPoint y: 573, distance: 62.6
click at [1187, 583] on td "8h00m" at bounding box center [1178, 570] width 66 height 32
drag, startPoint x: 859, startPoint y: 606, endPoint x: 761, endPoint y: 598, distance: 98.8
click at [761, 598] on tr "Billable Target Variance -24h00m Non Billable / Sales Time Logged 10h45m / 3h00m" at bounding box center [763, 611] width 928 height 48
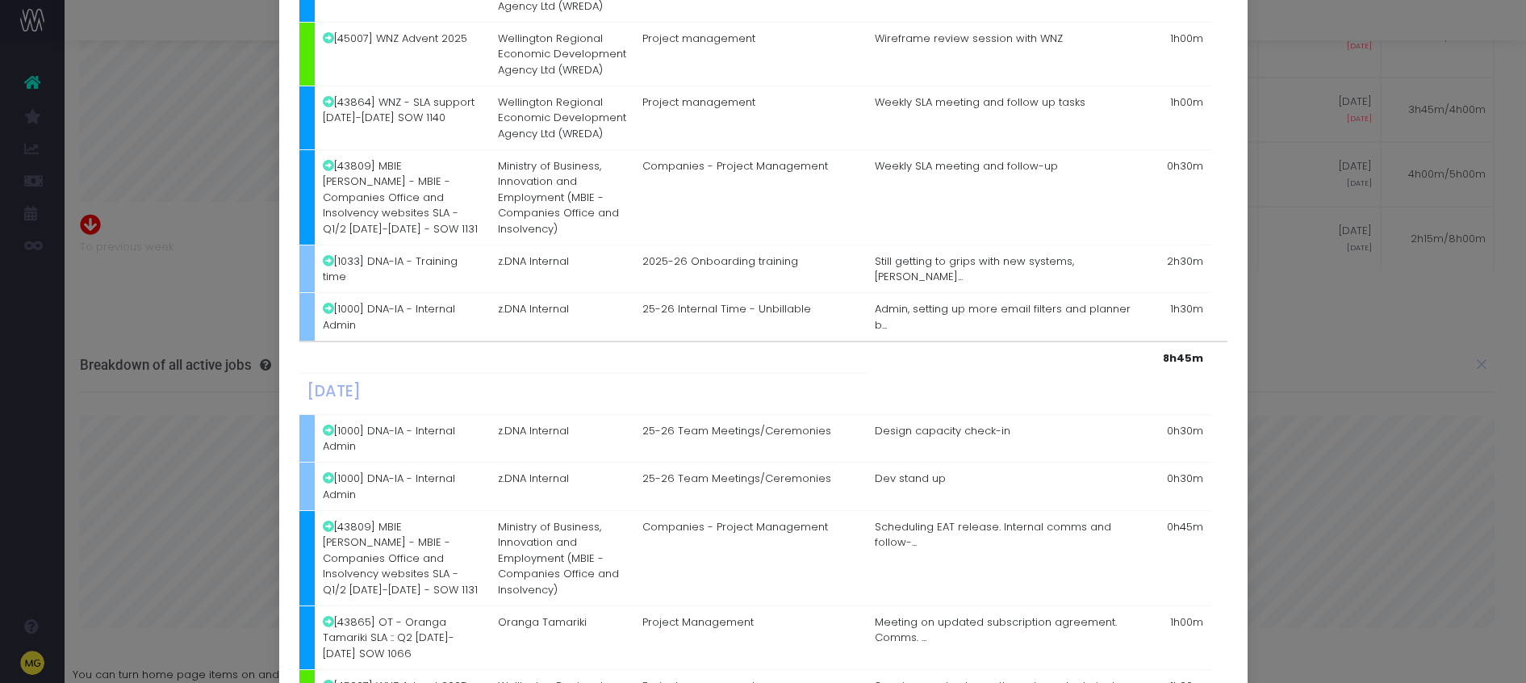
scroll to position [0, 0]
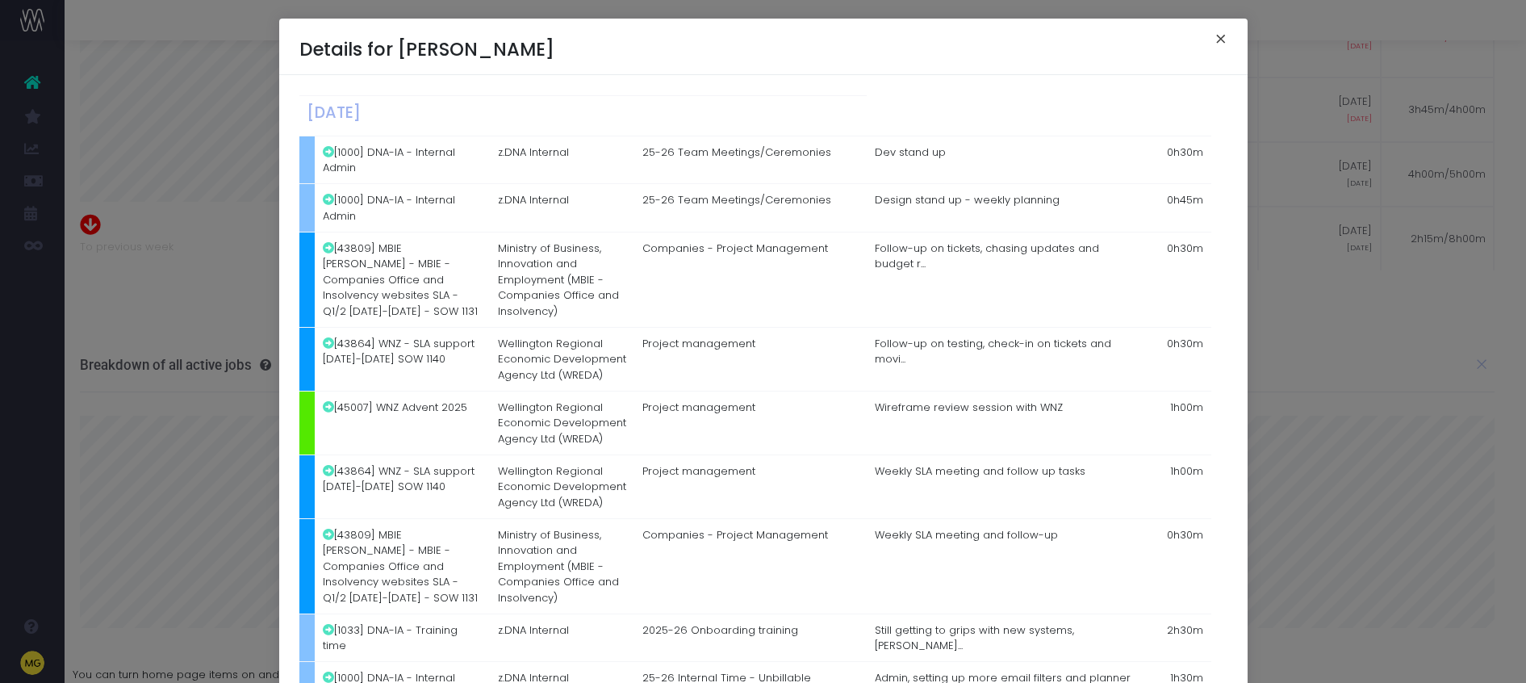
click at [1224, 40] on button "×" at bounding box center [1221, 41] width 34 height 26
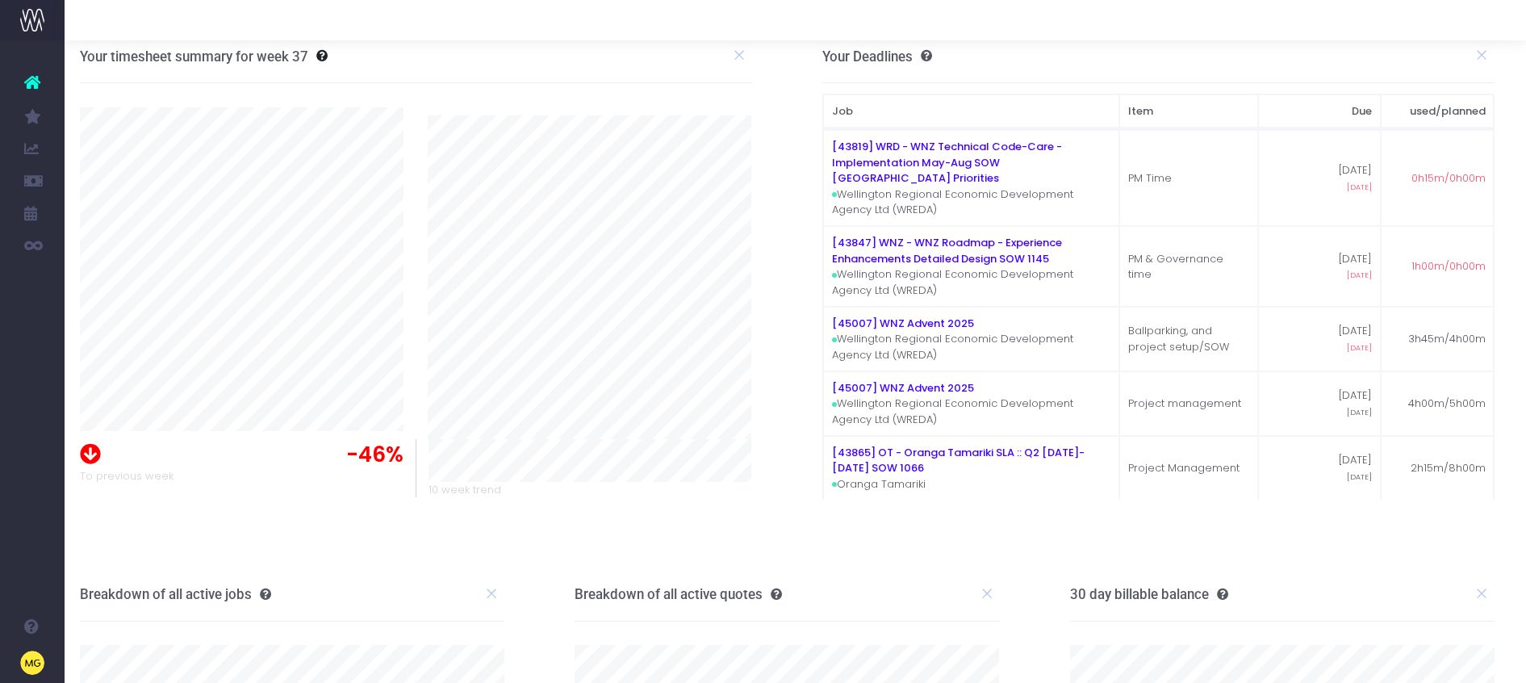
scroll to position [0, 8]
